Goal: Task Accomplishment & Management: Manage account settings

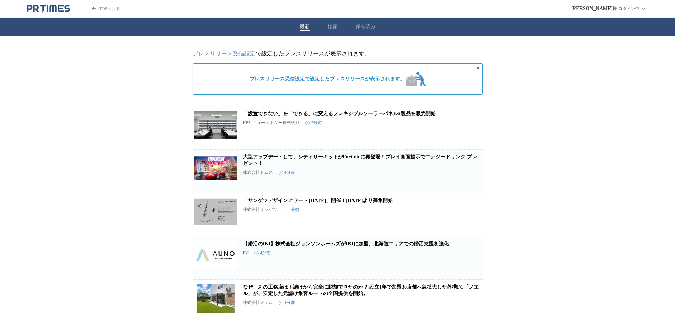
click at [313, 84] on div "プレスリリース受信設定 で設定したプレスリリースが表示されます。" at bounding box center [338, 79] width 182 height 20
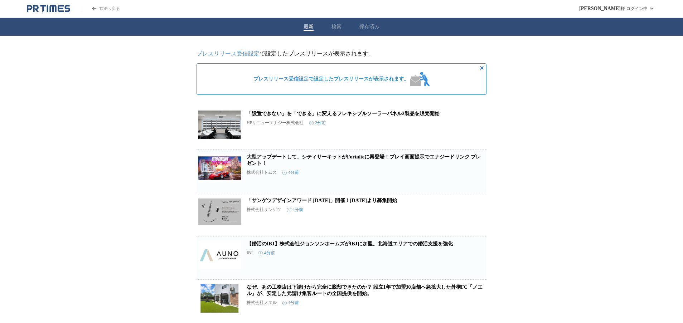
click at [332, 26] on button "検索" at bounding box center [336, 27] width 10 height 6
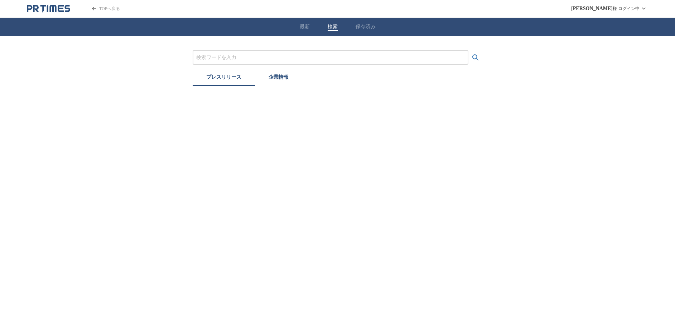
click at [311, 27] on div "最新 検索 保存済み" at bounding box center [337, 27] width 675 height 18
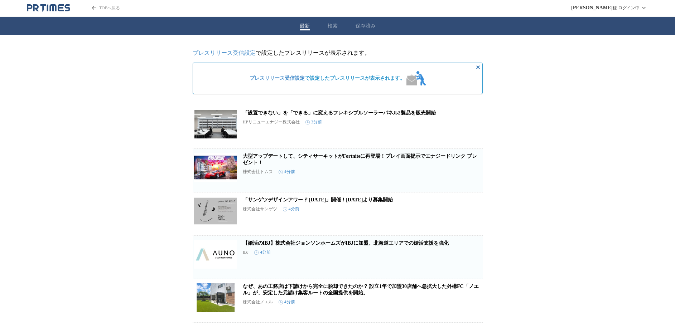
scroll to position [1, 0]
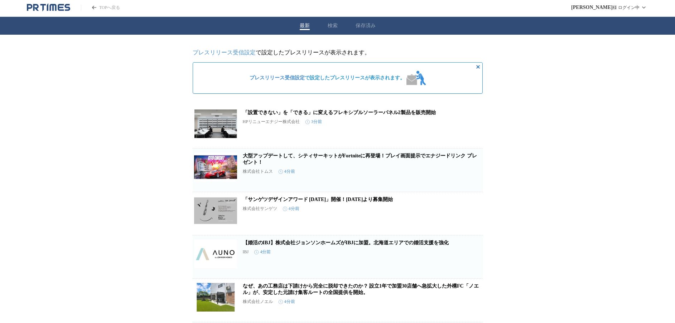
click at [249, 81] on link "プレスリリース受信設定" at bounding box center [276, 77] width 55 height 5
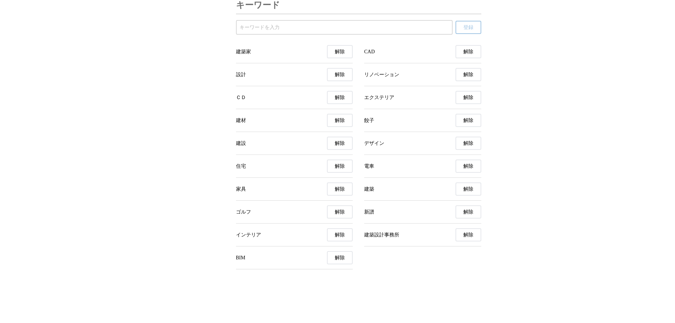
scroll to position [2578, 0]
click at [461, 173] on button "解除" at bounding box center [468, 166] width 26 height 13
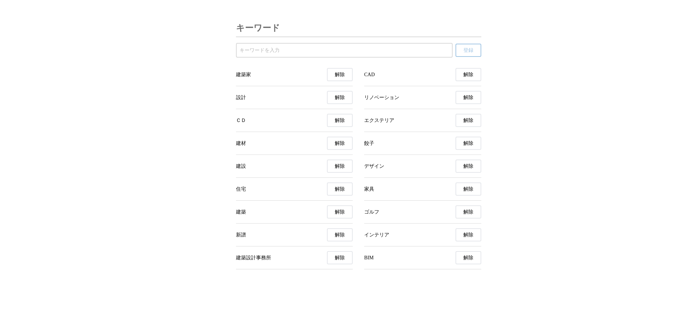
click at [335, 238] on span "解除" at bounding box center [340, 235] width 10 height 6
click at [314, 54] on input "受信するキーワードを登録する" at bounding box center [343, 51] width 209 height 8
type input "アーキテクト"
click at [459, 57] on button "登録" at bounding box center [468, 50] width 26 height 13
click at [464, 147] on span "解除" at bounding box center [468, 143] width 10 height 6
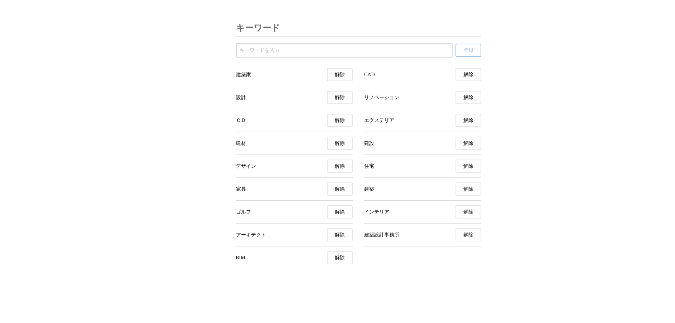
click at [338, 124] on button "解除" at bounding box center [340, 120] width 26 height 13
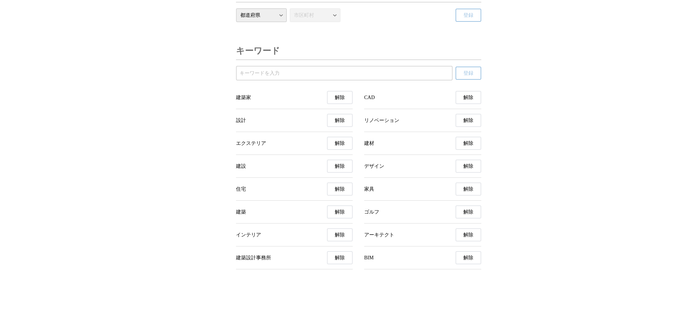
click at [267, 76] on input "受信するキーワードを登録する" at bounding box center [343, 73] width 209 height 8
click at [272, 73] on input "受信するキーワードを登録する" at bounding box center [343, 73] width 209 height 8
click at [256, 72] on input "受信するキーワードを登録する" at bounding box center [343, 73] width 209 height 8
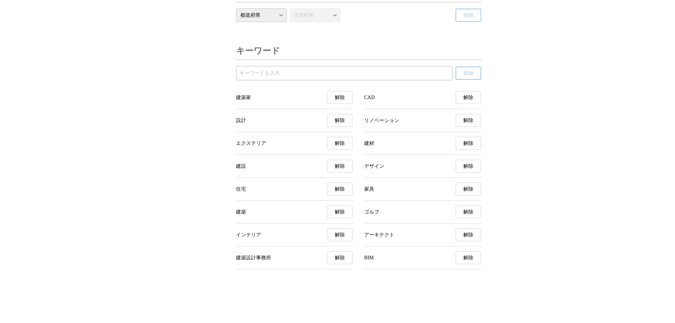
click at [257, 75] on input "受信するキーワードを登録する" at bounding box center [343, 73] width 209 height 8
type input "architect"
click at [474, 73] on button "登録" at bounding box center [468, 73] width 26 height 13
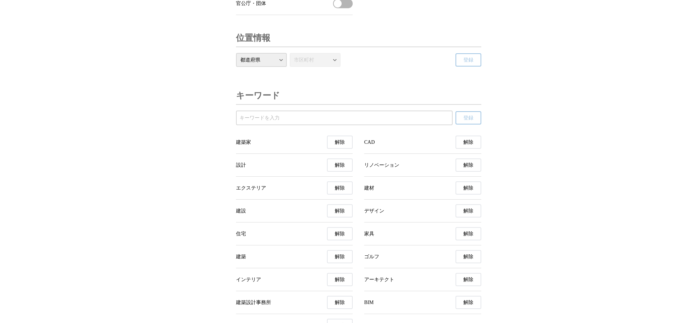
scroll to position [2479, 0]
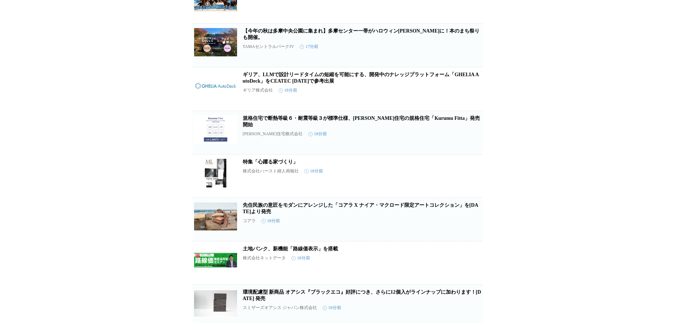
scroll to position [904, 0]
